Goal: Task Accomplishment & Management: Use online tool/utility

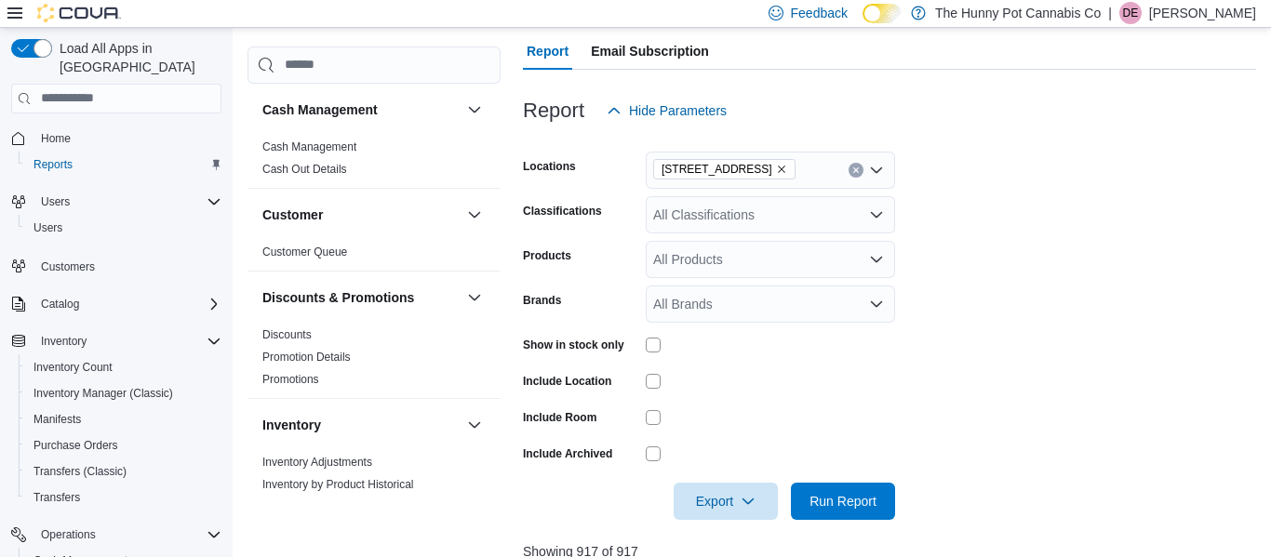
scroll to position [199, 0]
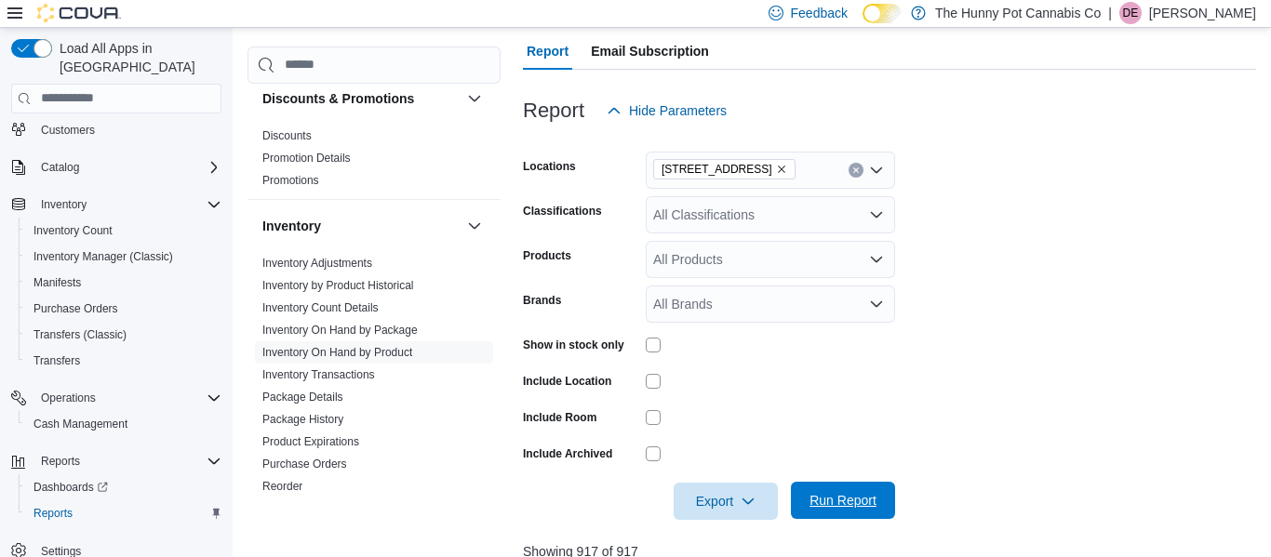
click at [884, 502] on button "Run Report" at bounding box center [843, 500] width 104 height 37
click at [729, 508] on span "Export" at bounding box center [726, 500] width 82 height 37
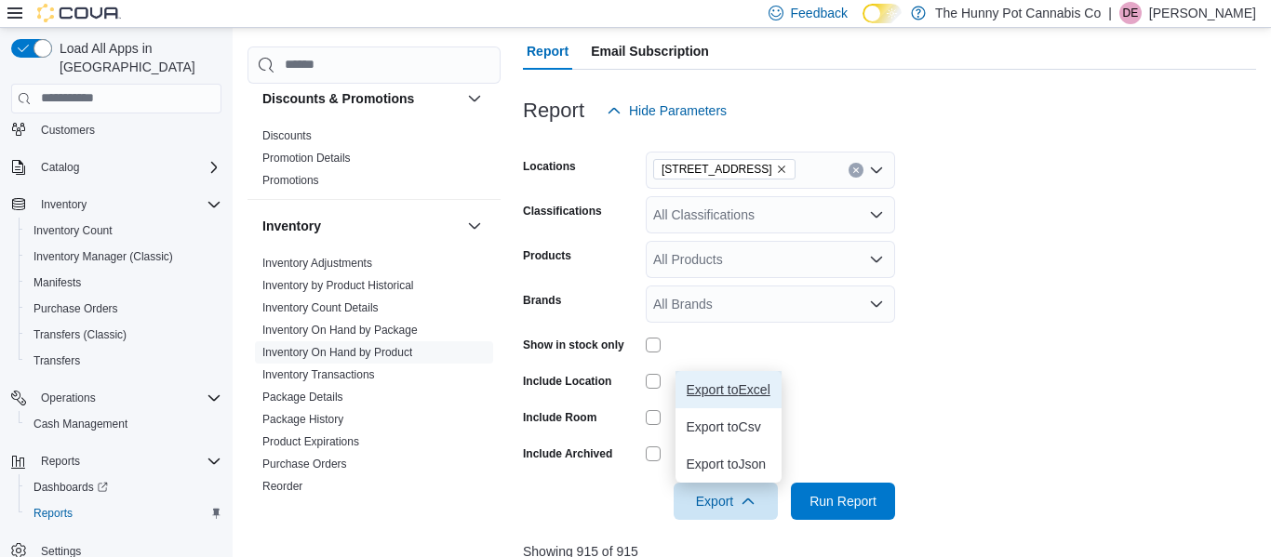
click at [732, 380] on button "Export to Excel" at bounding box center [728, 389] width 106 height 37
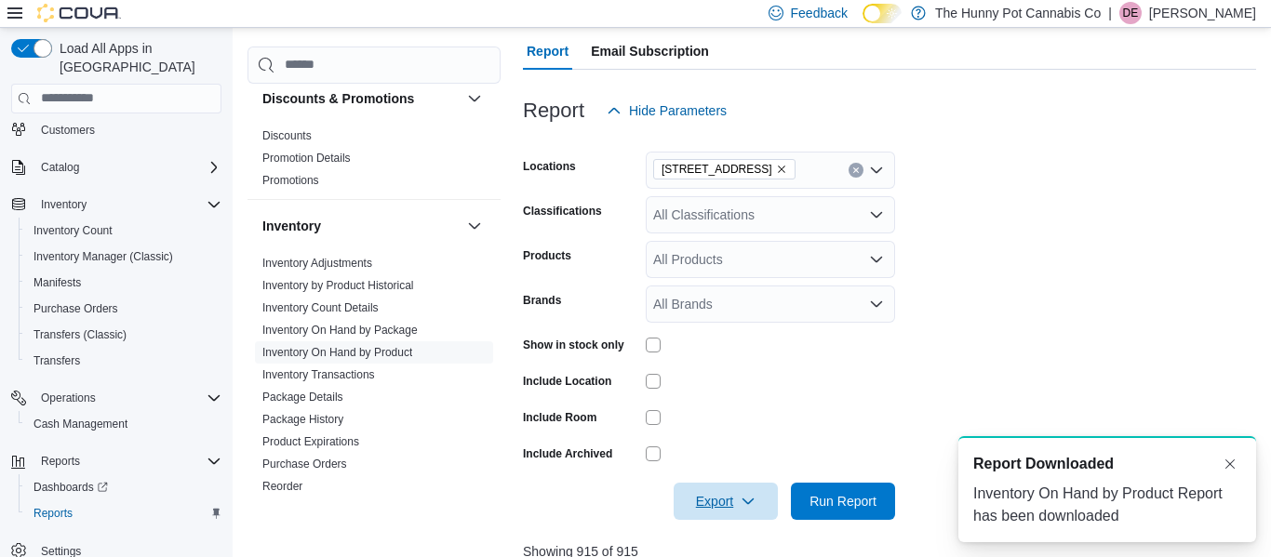
scroll to position [0, 0]
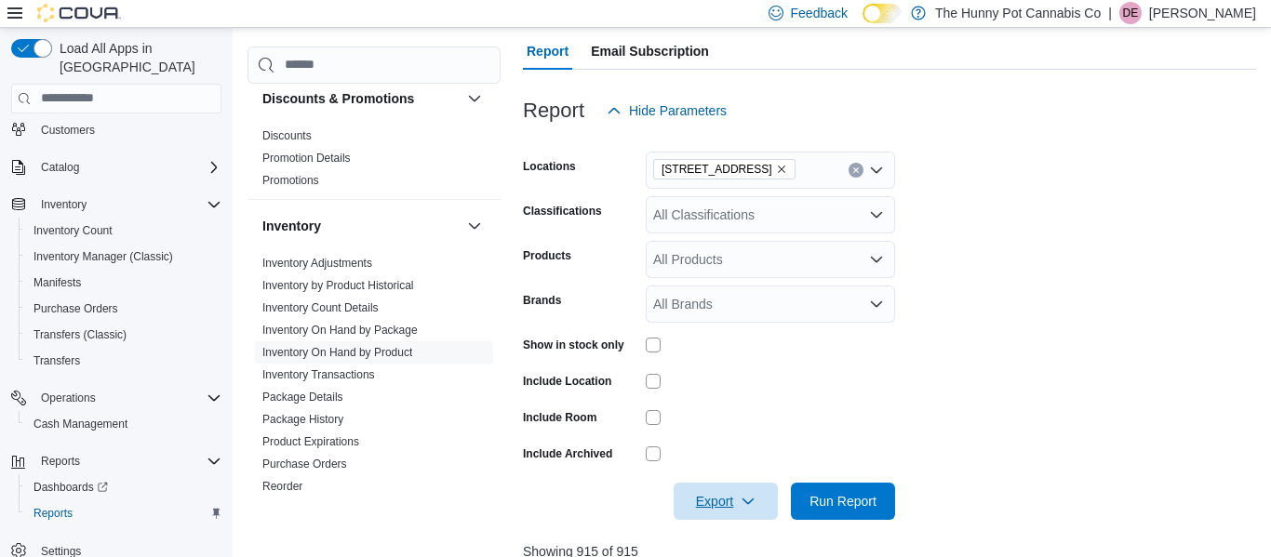
click at [673, 483] on button "Export" at bounding box center [725, 501] width 104 height 37
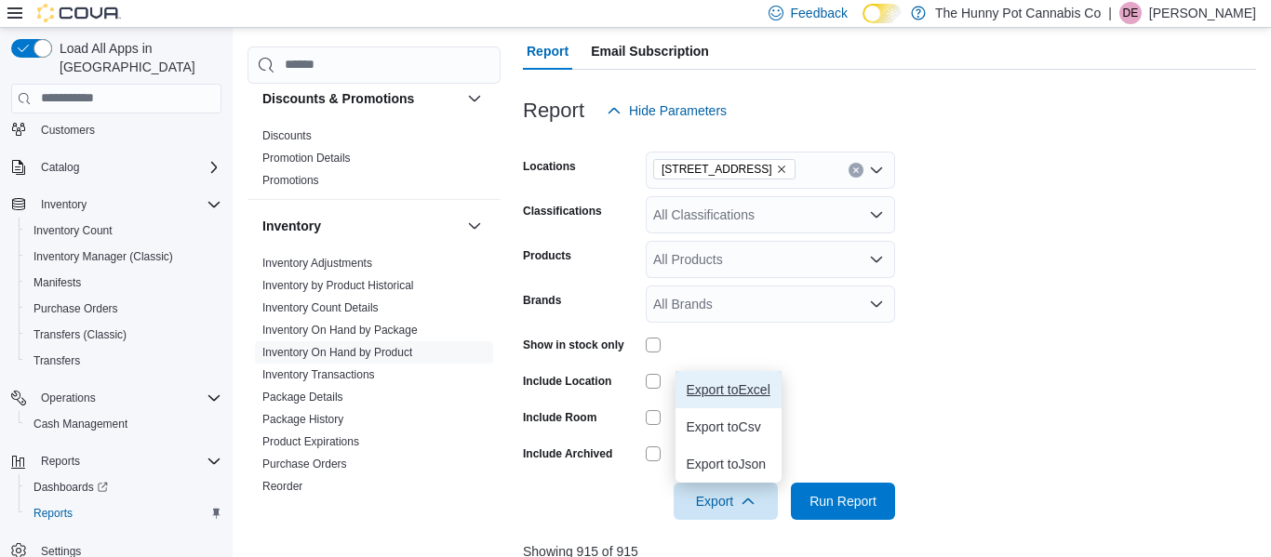
click at [762, 387] on span "Export to Excel" at bounding box center [729, 389] width 84 height 15
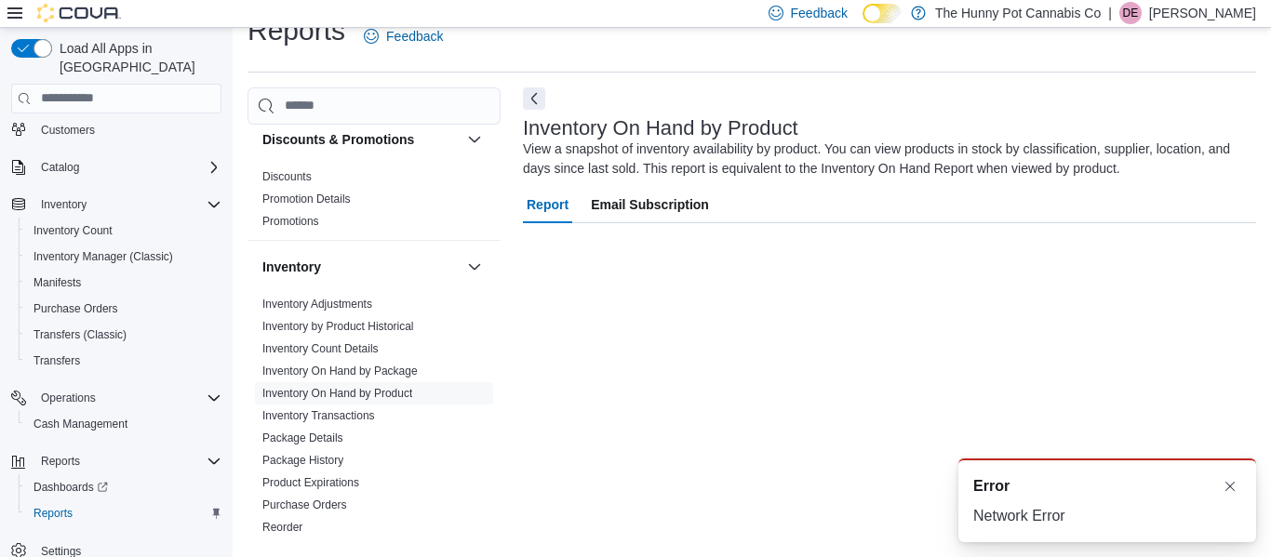
click at [740, 498] on div "Inventory On Hand by Product View a snapshot of inventory availability by produ…" at bounding box center [889, 314] width 733 height 455
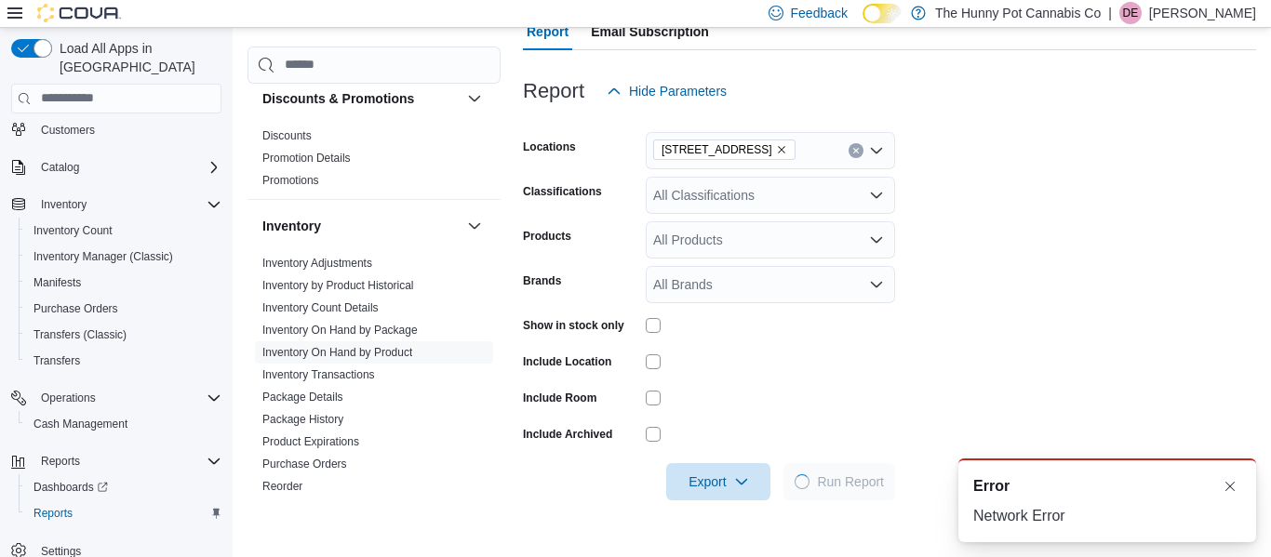
scroll to position [207, 0]
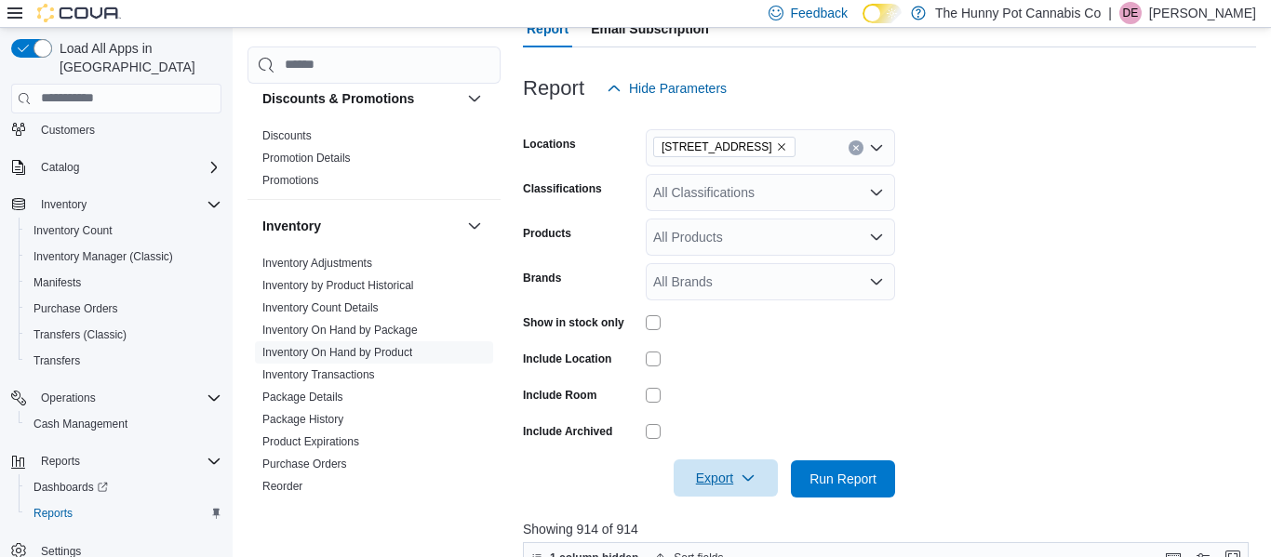
click at [726, 474] on span "Export" at bounding box center [726, 478] width 82 height 37
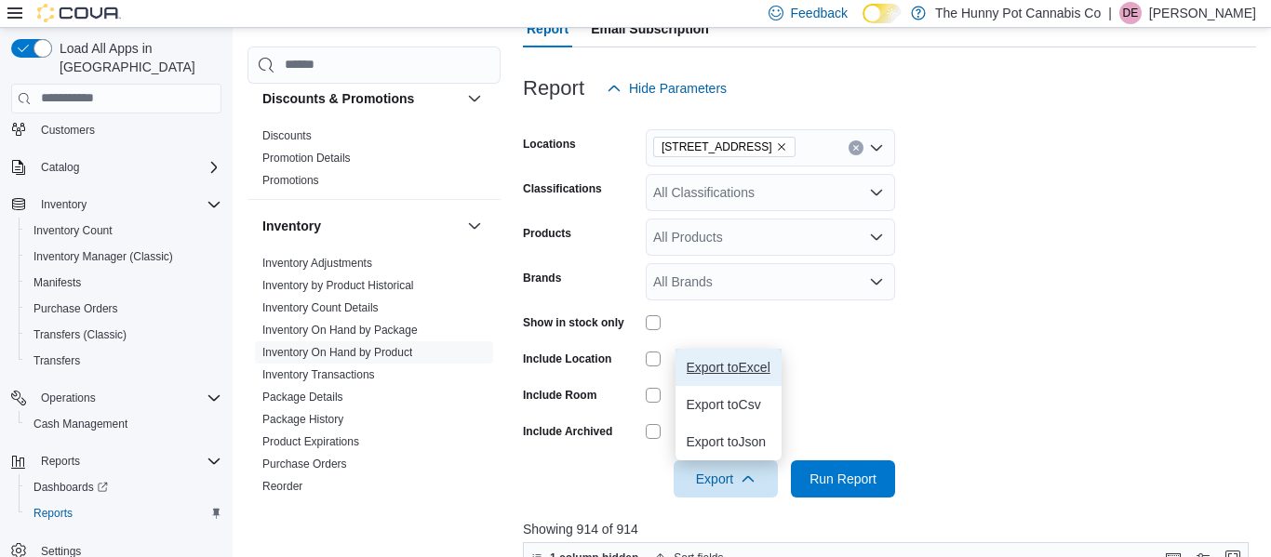
click at [750, 364] on span "Export to Excel" at bounding box center [729, 367] width 84 height 15
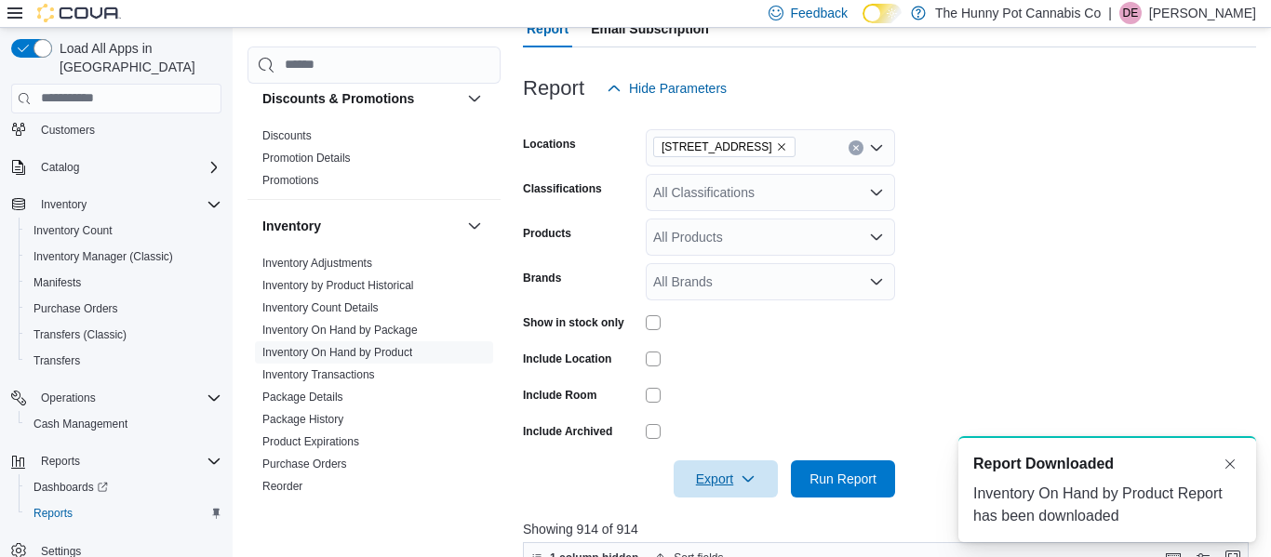
scroll to position [0, 0]
